Goal: Information Seeking & Learning: Understand process/instructions

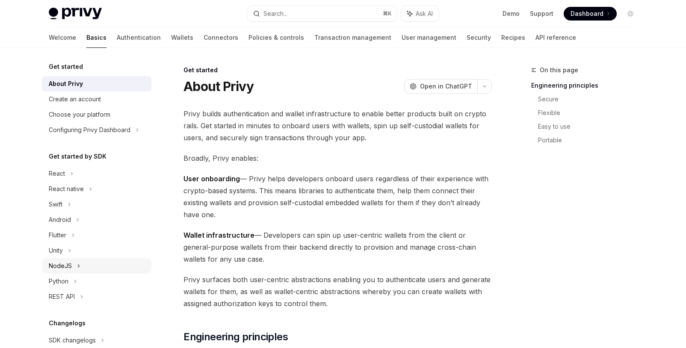
click at [69, 269] on div "NodeJS" at bounding box center [60, 266] width 23 height 10
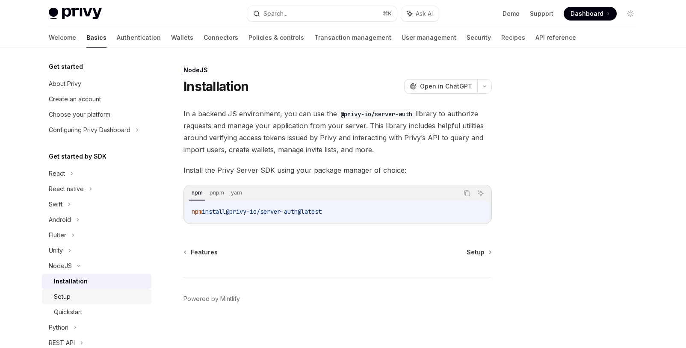
click at [67, 298] on div "Setup" at bounding box center [62, 297] width 17 height 10
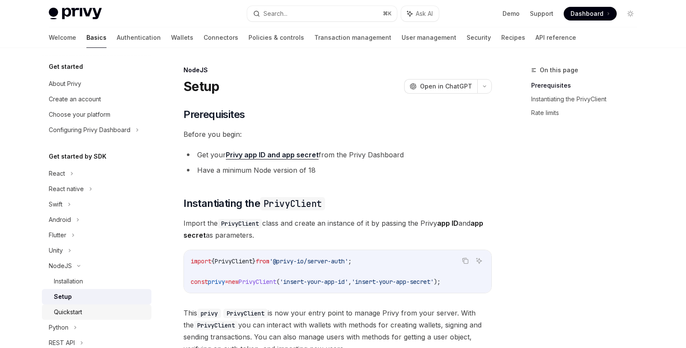
click at [75, 314] on div "Quickstart" at bounding box center [68, 312] width 28 height 10
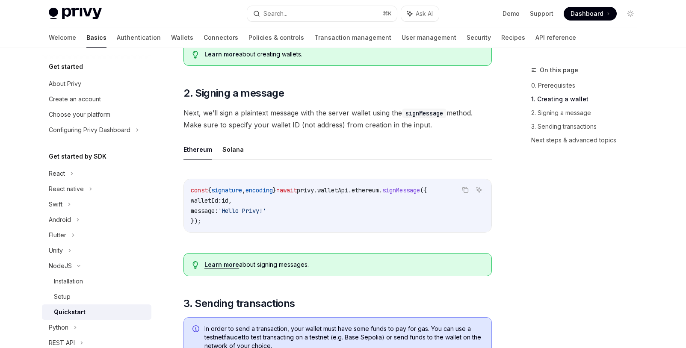
scroll to position [300, 0]
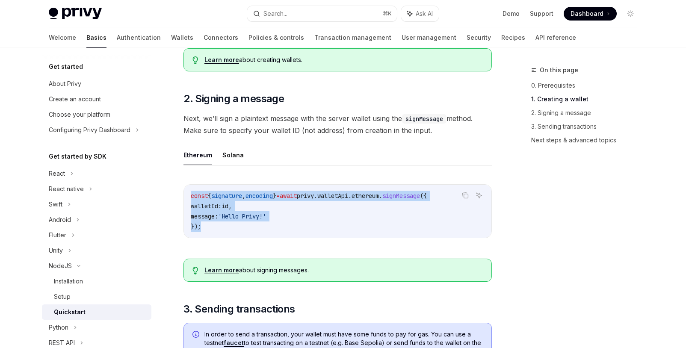
drag, startPoint x: 263, startPoint y: 229, endPoint x: 191, endPoint y: 197, distance: 78.7
click at [191, 197] on code "const { signature , encoding } = await privy . walletApi . ethereum . signMessa…" at bounding box center [338, 211] width 294 height 41
copy code "const { signature , encoding } = await privy . walletApi . ethereum . signMessa…"
click at [77, 282] on div "Installation" at bounding box center [68, 281] width 29 height 10
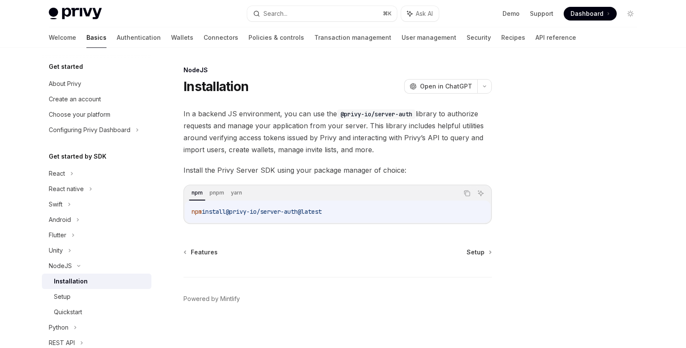
click at [288, 209] on span "@privy-io/server-auth@latest" at bounding box center [274, 212] width 96 height 8
copy div "npm install @privy-io/server-auth@latest"
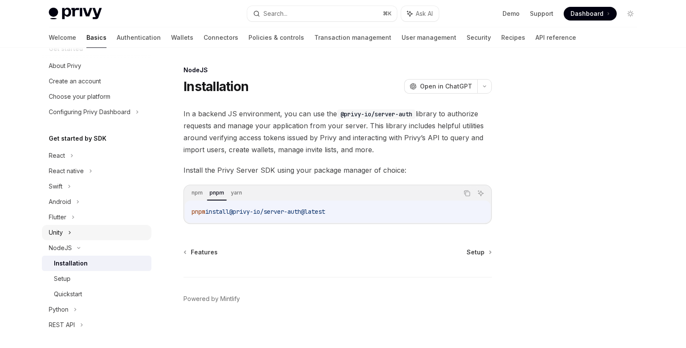
scroll to position [24, 0]
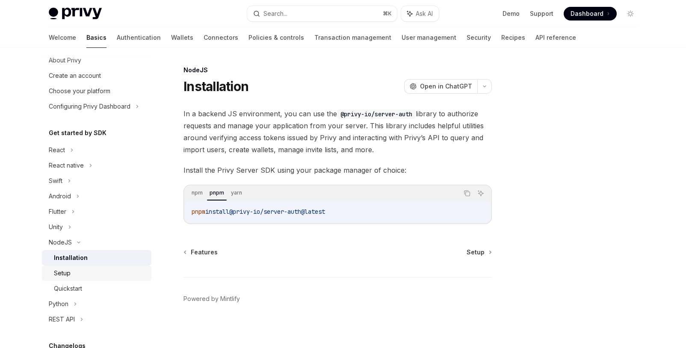
click at [72, 268] on div "Setup" at bounding box center [100, 273] width 92 height 10
click at [71, 278] on div "Setup" at bounding box center [100, 273] width 92 height 10
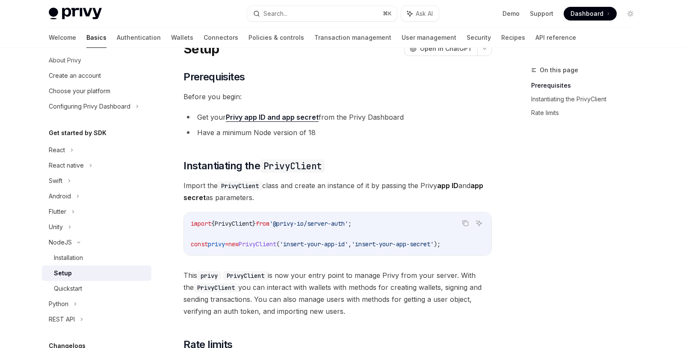
scroll to position [45, 0]
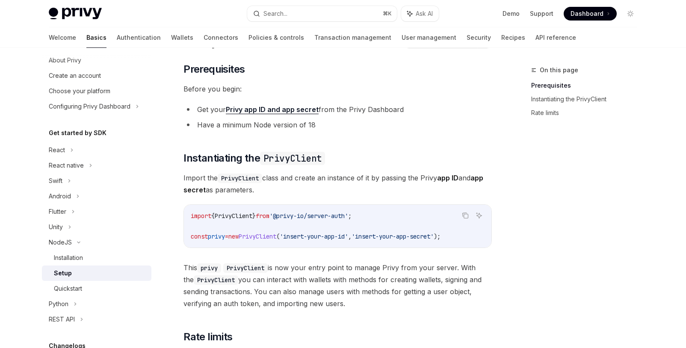
click at [289, 218] on span "'@privy-io/server-auth'" at bounding box center [308, 216] width 79 height 8
copy code "import { PrivyClient } from '@privy-io/server-auth' ;"
click at [325, 224] on code "import { PrivyClient } from '@privy-io/server-auth' ; const privy = new PrivyCl…" at bounding box center [338, 226] width 294 height 31
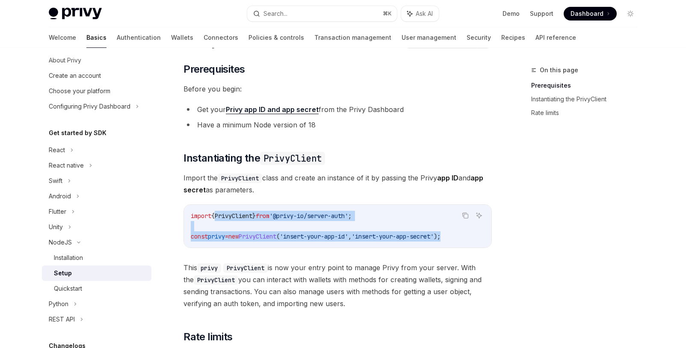
drag, startPoint x: 474, startPoint y: 239, endPoint x: 206, endPoint y: 214, distance: 269.2
click at [211, 214] on code "import { PrivyClient } from '@privy-io/server-auth' ; const privy = new PrivyCl…" at bounding box center [338, 226] width 294 height 31
click at [193, 216] on span "import" at bounding box center [201, 216] width 21 height 8
copy code "import { PrivyClient } from '@privy-io/server-auth' ; const privy = new PrivyCl…"
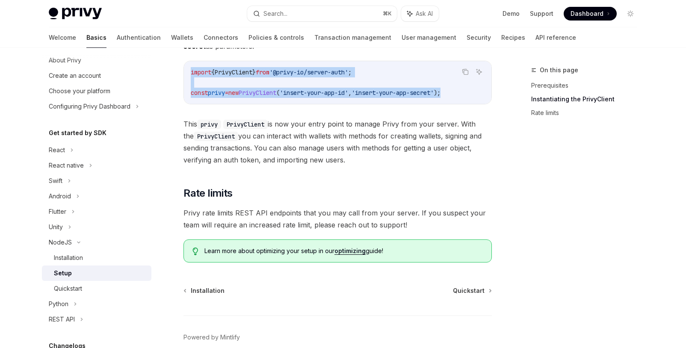
scroll to position [225, 0]
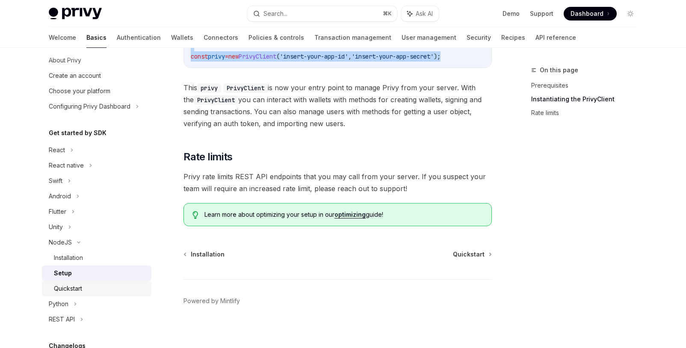
click at [71, 291] on div "Quickstart" at bounding box center [68, 288] width 28 height 10
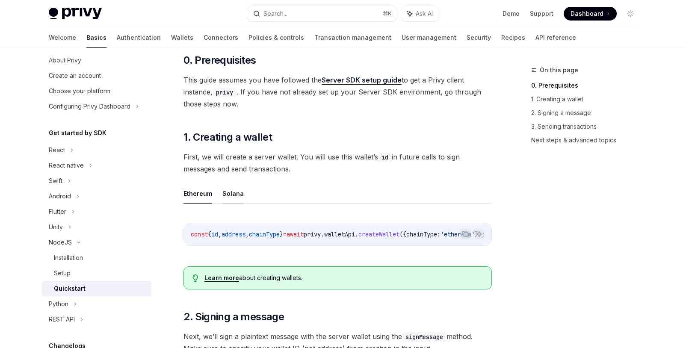
click at [241, 200] on button "Solana" at bounding box center [232, 193] width 21 height 20
click at [202, 192] on button "Ethereum" at bounding box center [197, 193] width 29 height 20
type textarea "*"
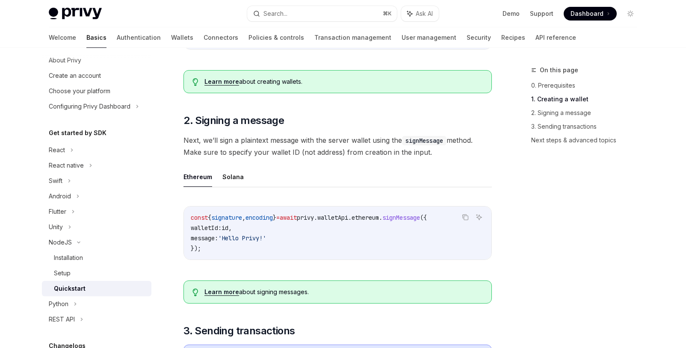
scroll to position [300, 0]
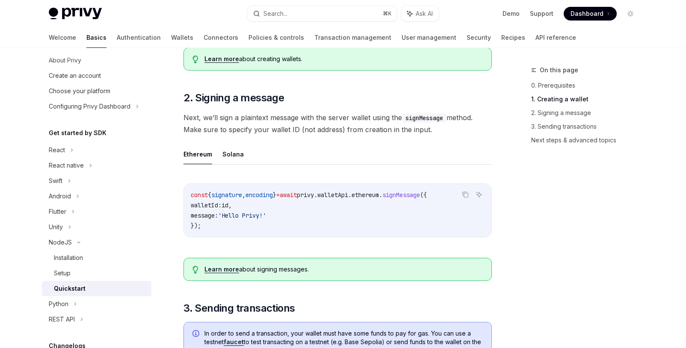
click at [420, 199] on span "signMessage" at bounding box center [401, 195] width 38 height 8
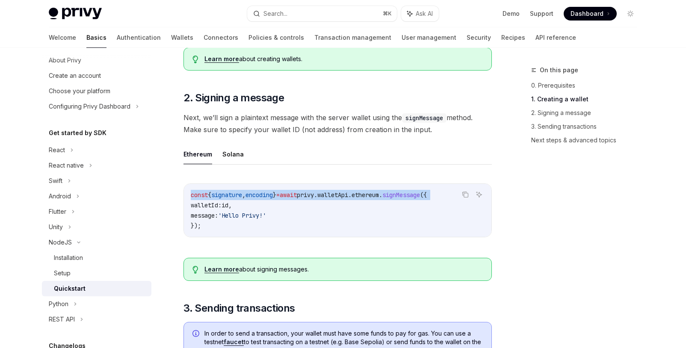
click at [420, 199] on span "signMessage" at bounding box center [401, 195] width 38 height 8
click at [379, 199] on span "ethereum" at bounding box center [364, 195] width 27 height 8
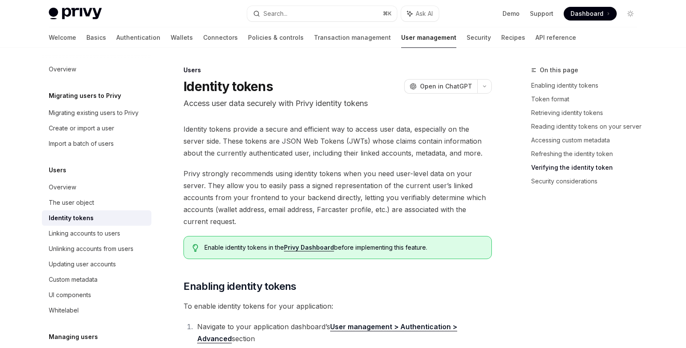
scroll to position [2254, 0]
